Goal: Obtain resource: Download file/media

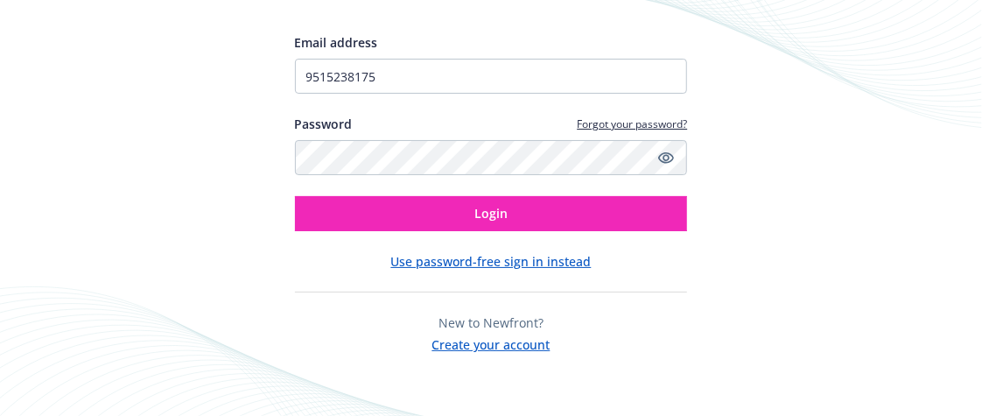
click at [397, 234] on div "Email address 9515238175 Password Forgot your password? Login Use password-free…" at bounding box center [491, 193] width 393 height 320
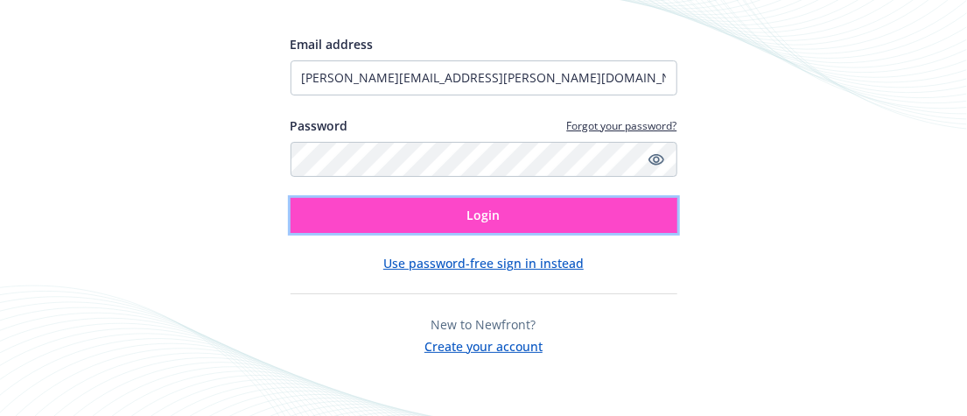
click at [360, 219] on button "Login" at bounding box center [483, 215] width 387 height 35
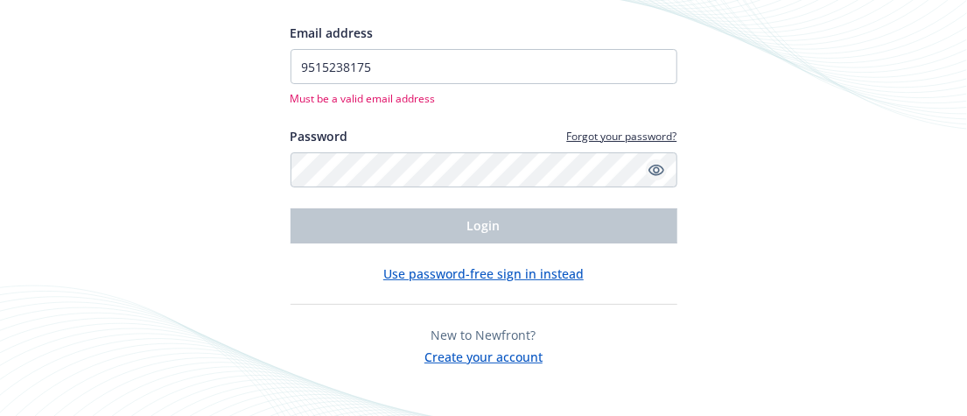
click at [652, 171] on icon "Show password" at bounding box center [656, 170] width 16 height 16
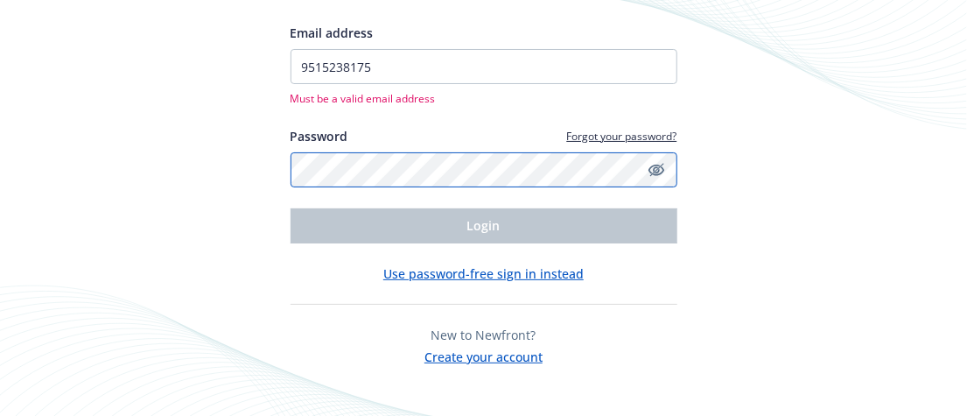
click at [277, 167] on div "Email address 9515238175 Must be a valid email address Password Forgot your pas…" at bounding box center [483, 208] width 967 height 416
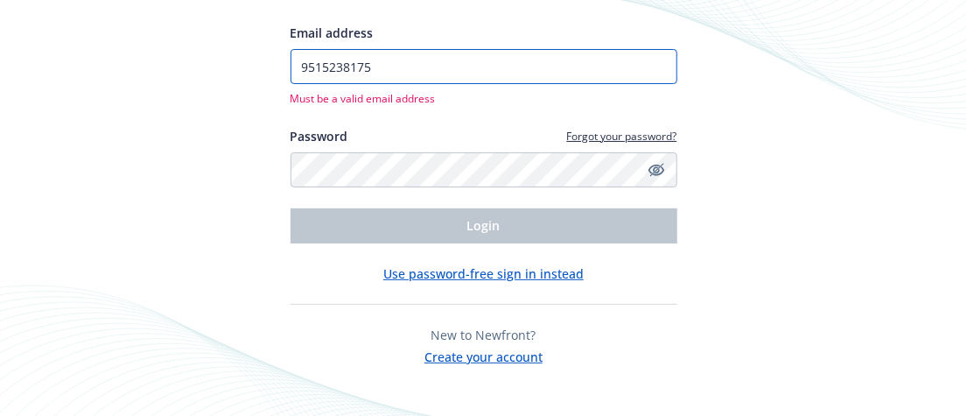
type input "elena.cortez@smartypantscorp.com"
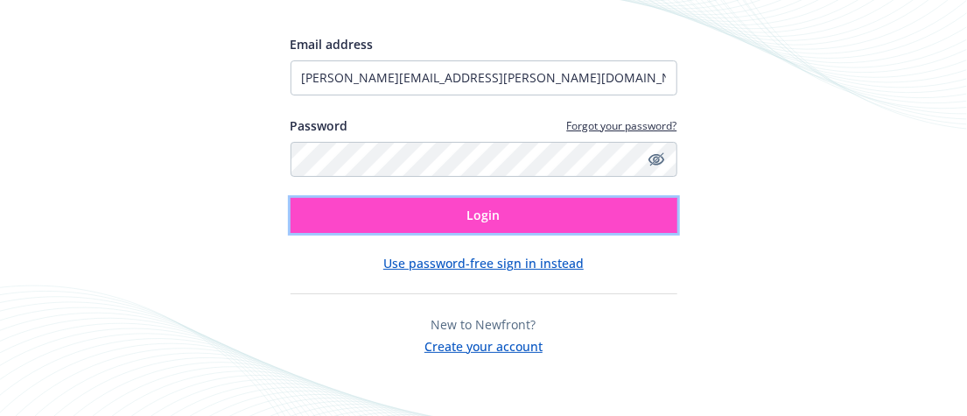
click at [501, 220] on button "Login" at bounding box center [483, 215] width 387 height 35
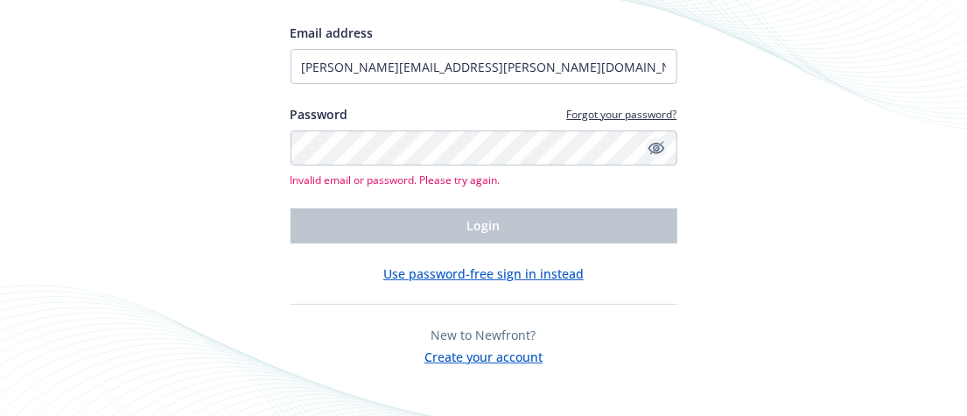
click at [651, 147] on icon "Hide password" at bounding box center [656, 147] width 21 height 21
click at [659, 146] on icon "Show password" at bounding box center [656, 148] width 16 height 16
click at [255, 325] on div "Email address elena.cortez@smartypantscorp.com Password Forgot your password? I…" at bounding box center [483, 208] width 967 height 416
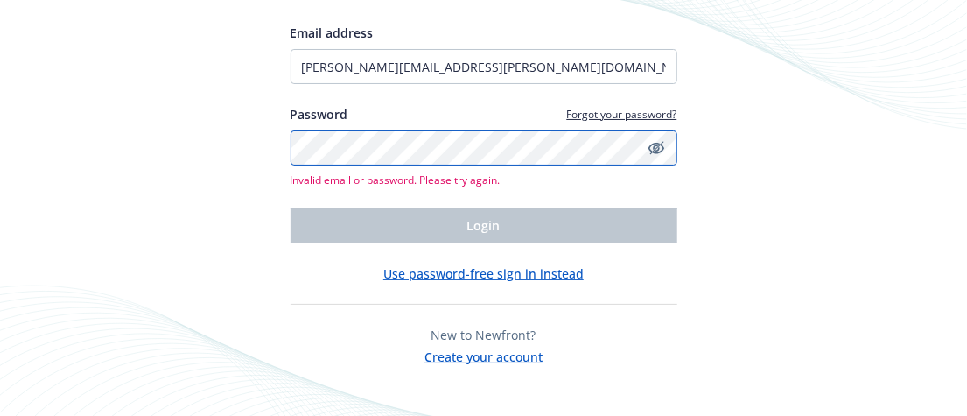
click at [238, 149] on div "Email address elena.cortez@smartypantscorp.com Password Forgot your password? I…" at bounding box center [483, 208] width 967 height 416
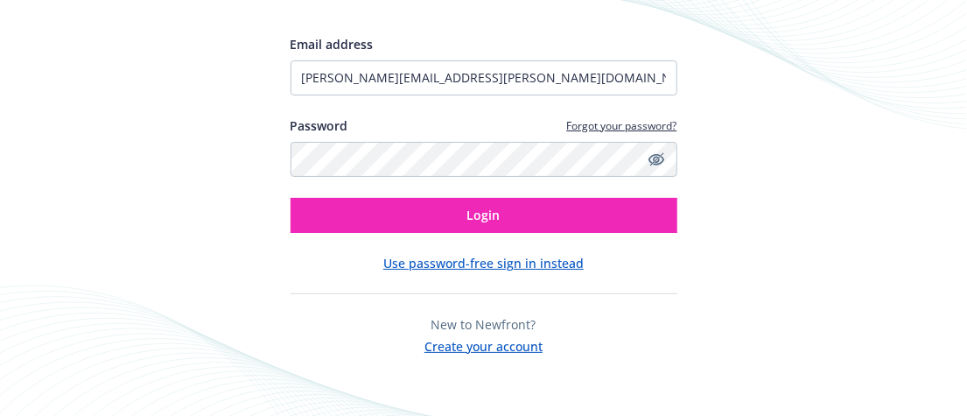
click at [687, 196] on div "Email address elena.cortez@smartypantscorp.com Password Forgot your password? L…" at bounding box center [483, 208] width 967 height 416
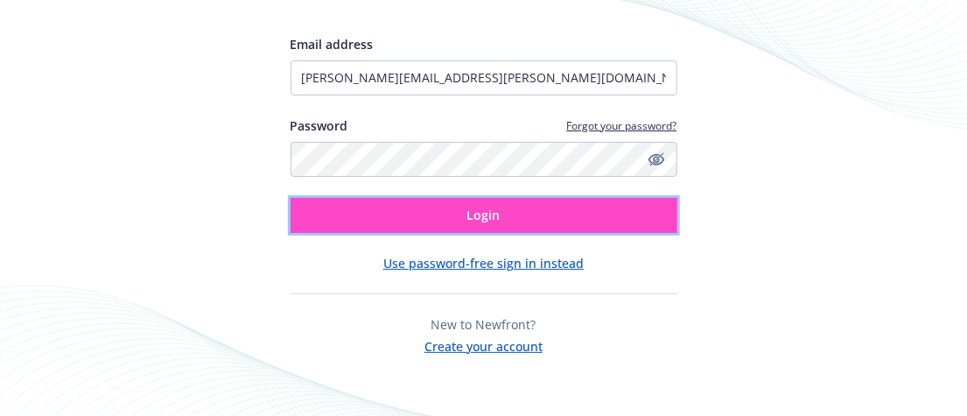
click at [614, 215] on button "Login" at bounding box center [483, 215] width 387 height 35
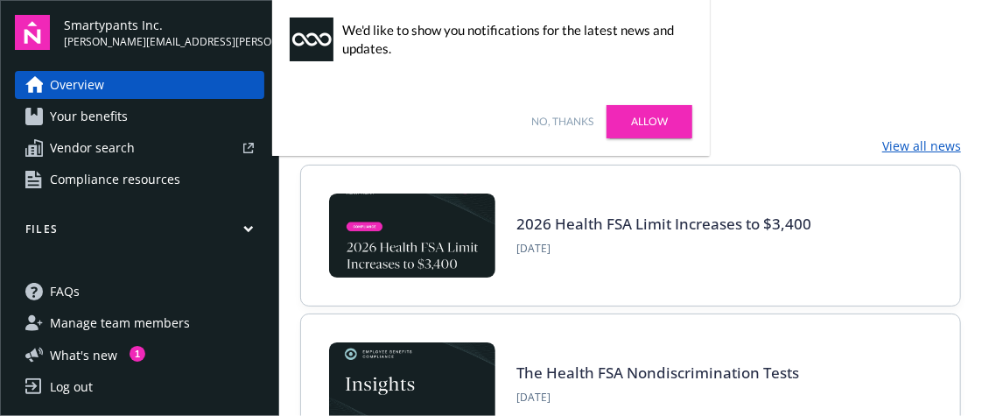
click at [108, 122] on span "Your benefits" at bounding box center [89, 116] width 78 height 28
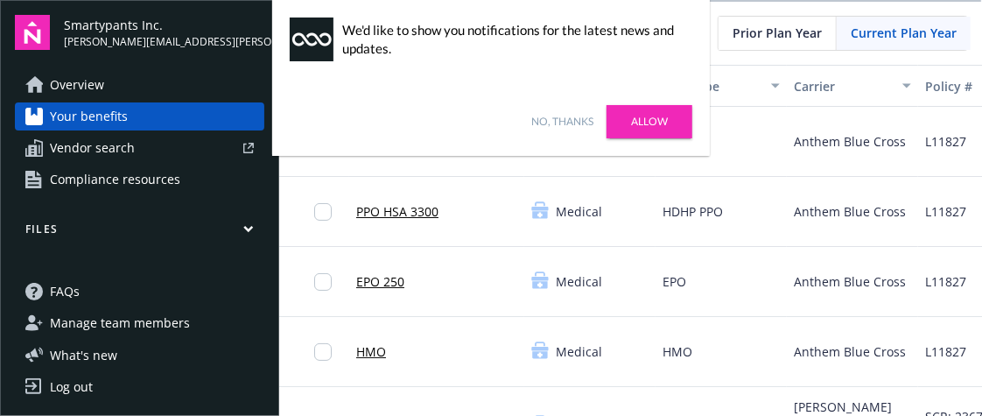
click at [633, 128] on link "Allow" at bounding box center [649, 121] width 86 height 33
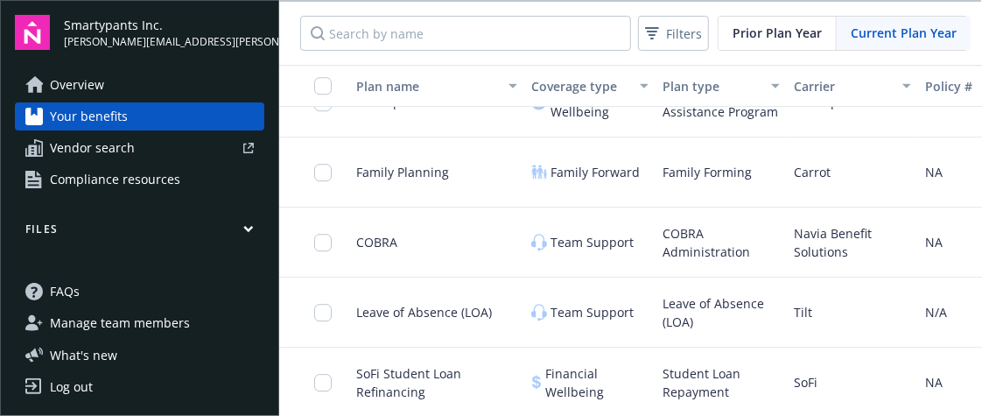
scroll to position [1, 0]
click at [67, 76] on span "Overview" at bounding box center [77, 85] width 54 height 28
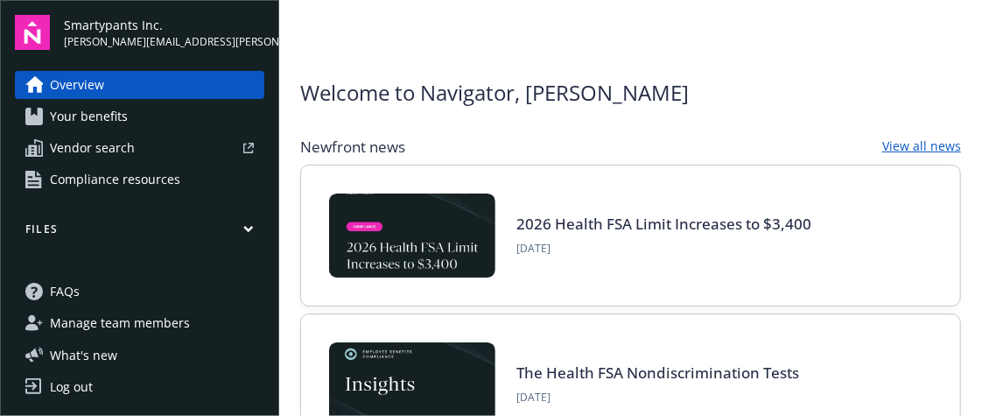
click at [96, 225] on button "Files" at bounding box center [139, 232] width 249 height 22
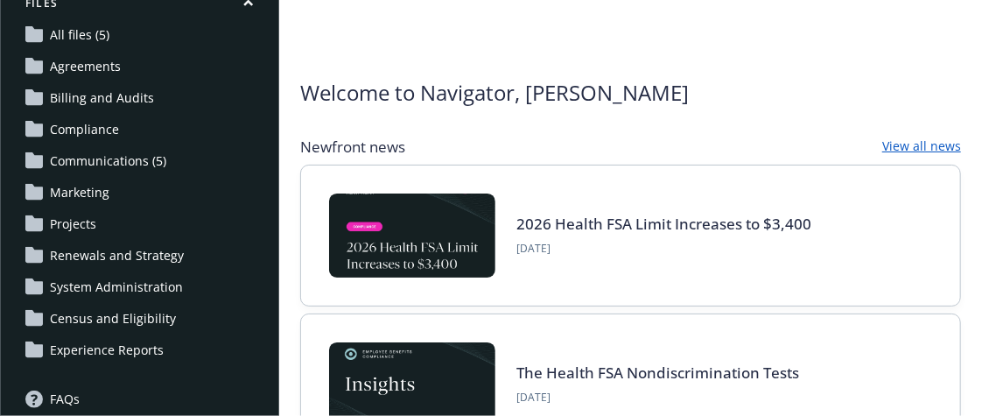
scroll to position [221, 0]
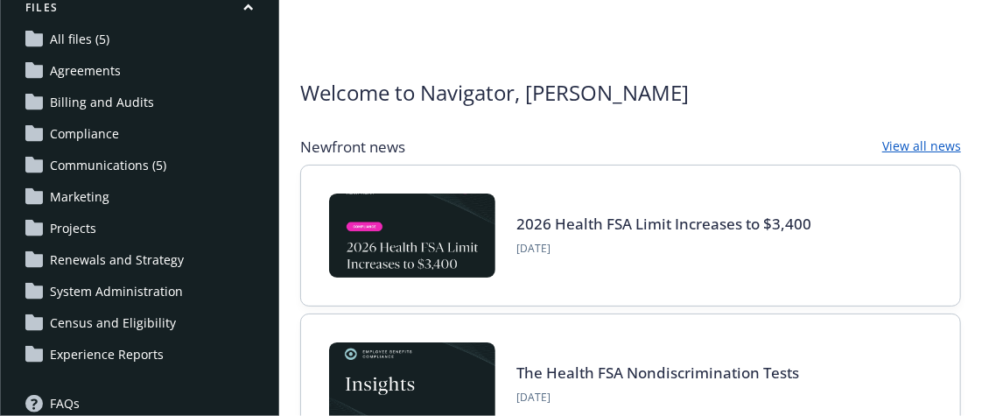
click at [161, 255] on span "Renewals and Strategy" at bounding box center [117, 260] width 134 height 28
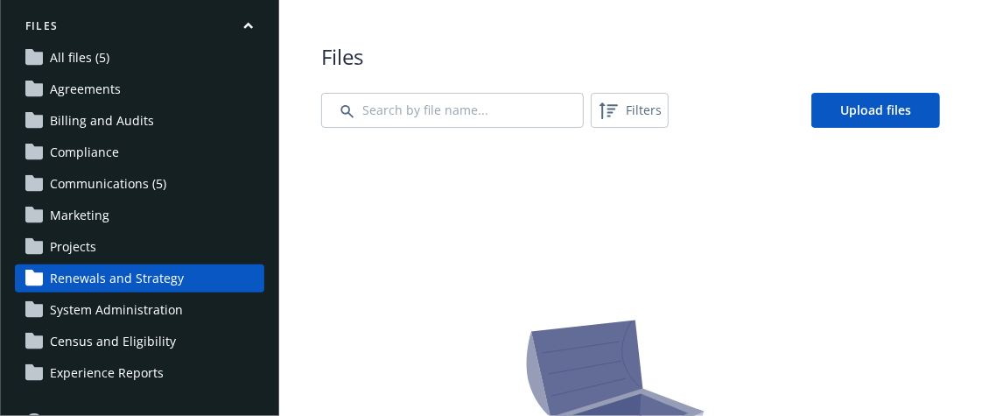
scroll to position [186, 0]
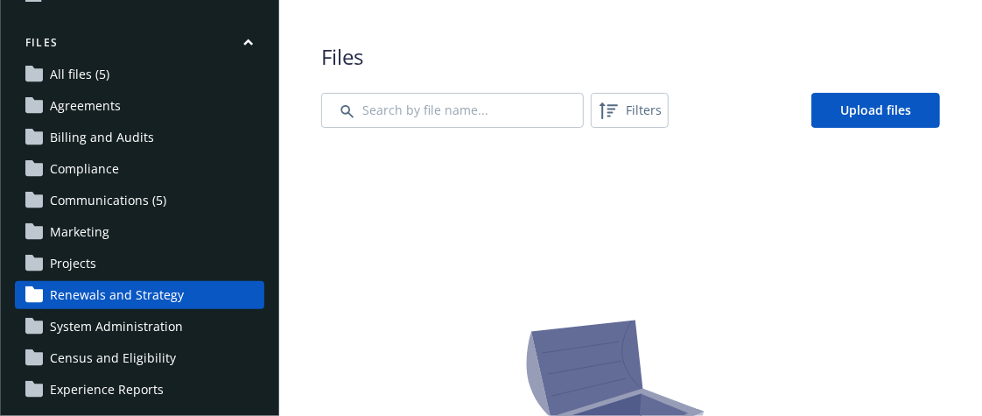
click at [78, 76] on span "All files (5)" at bounding box center [79, 74] width 59 height 28
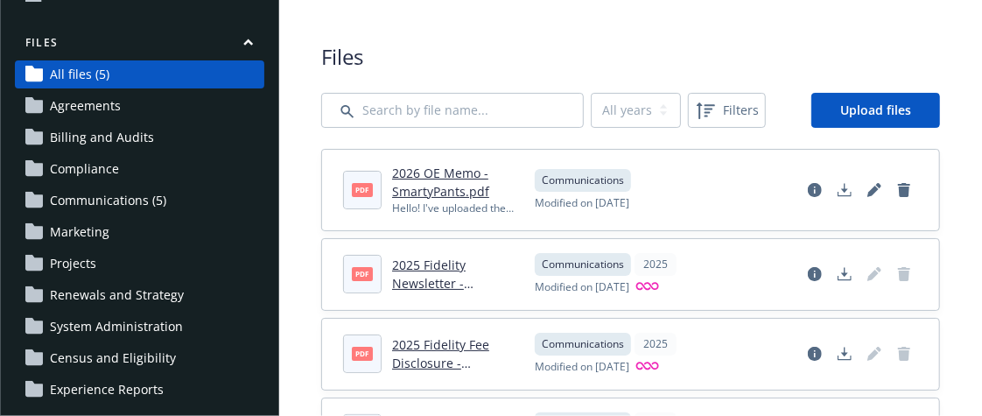
click at [427, 181] on link "2026 OE Memo - SmartyPants.pdf" at bounding box center [440, 181] width 97 height 35
